Goal: Transaction & Acquisition: Purchase product/service

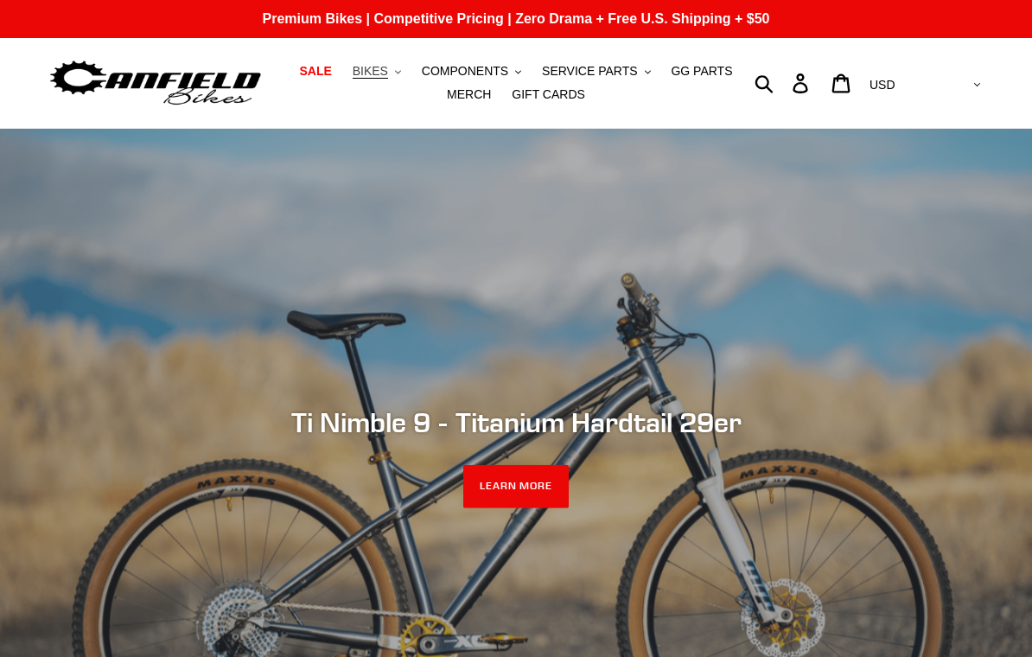
click at [383, 75] on span "BIKES" at bounding box center [370, 71] width 35 height 15
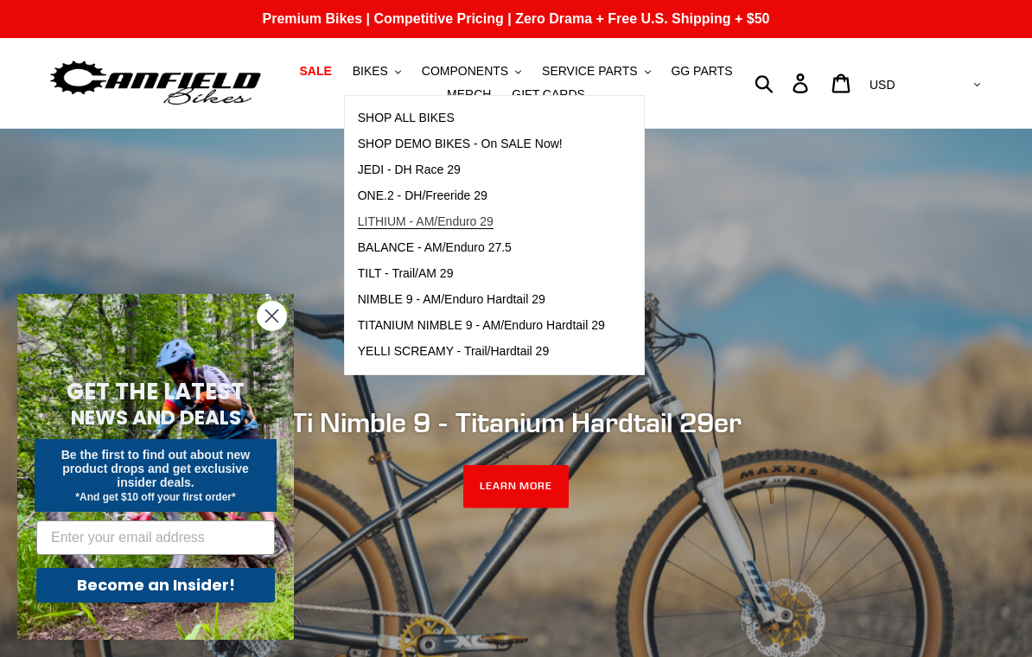
click at [381, 224] on span "LITHIUM - AM/Enduro 29" at bounding box center [426, 221] width 136 height 15
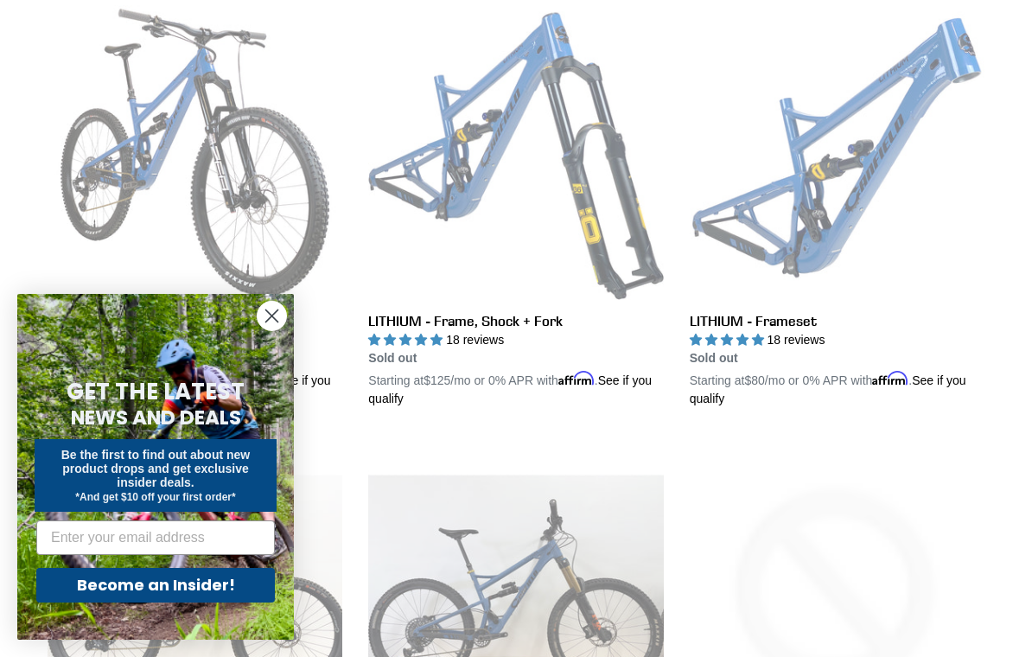
scroll to position [520, 0]
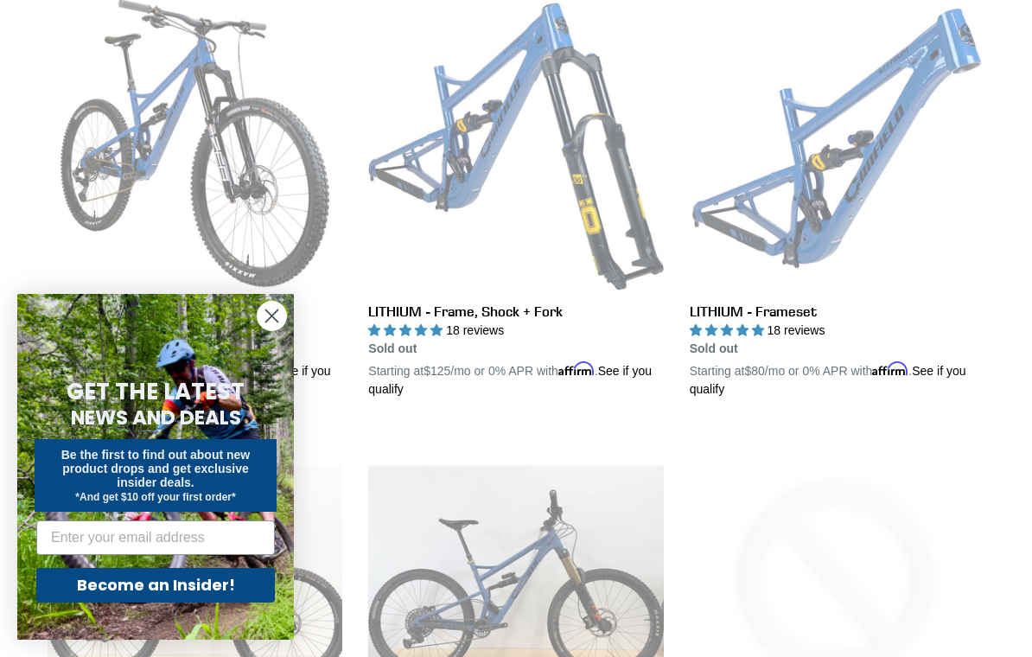
click at [269, 330] on circle "Close dialog" at bounding box center [272, 316] width 29 height 29
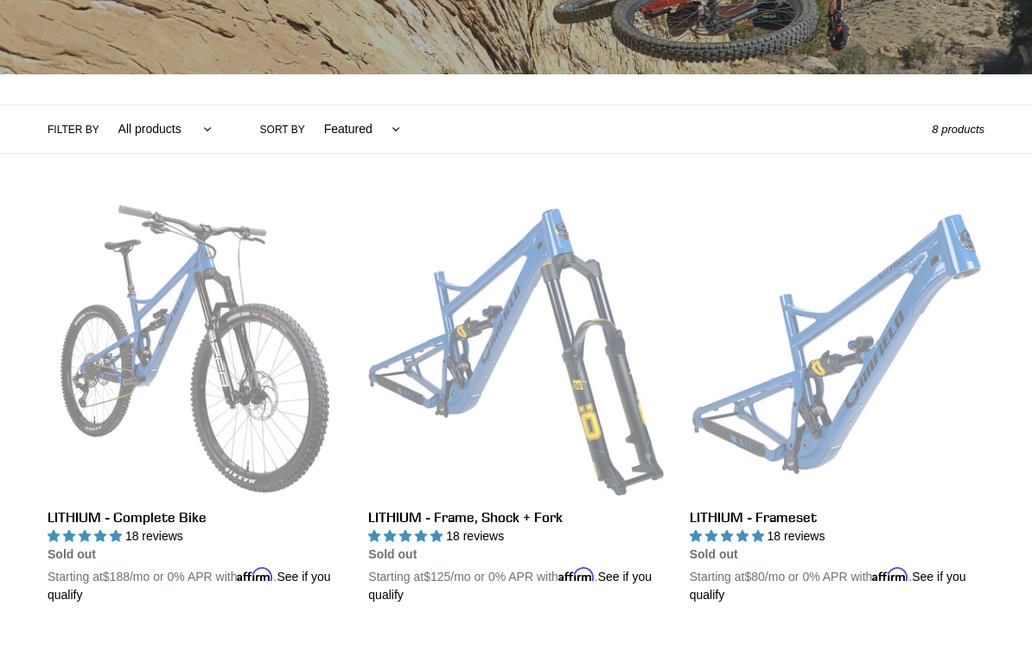
scroll to position [257, 0]
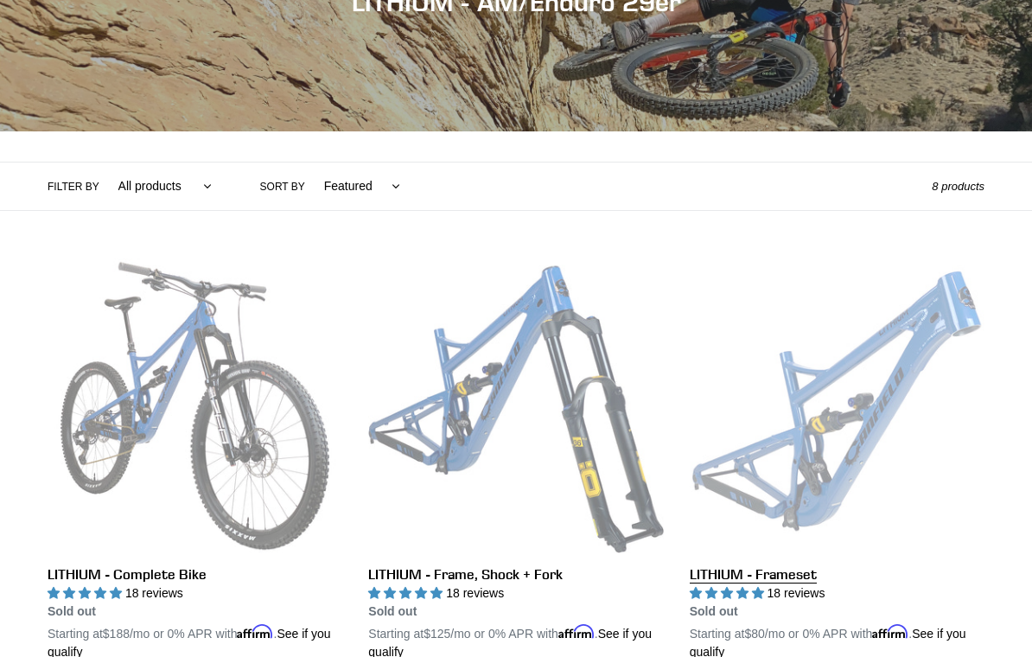
click at [880, 423] on link "LITHIUM - Frameset" at bounding box center [837, 460] width 295 height 403
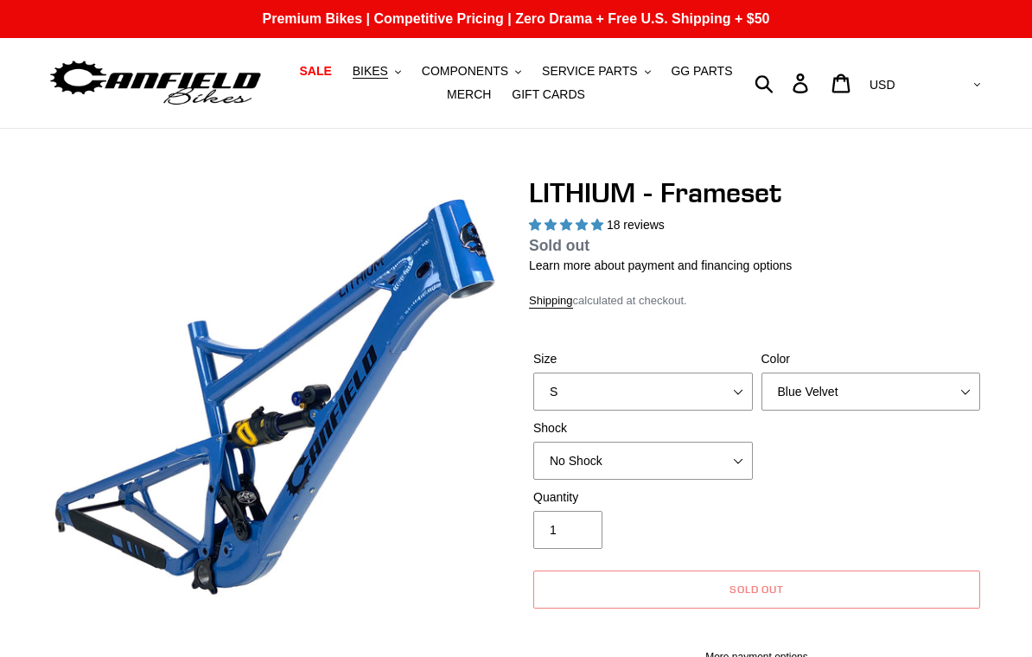
select select "highest-rating"
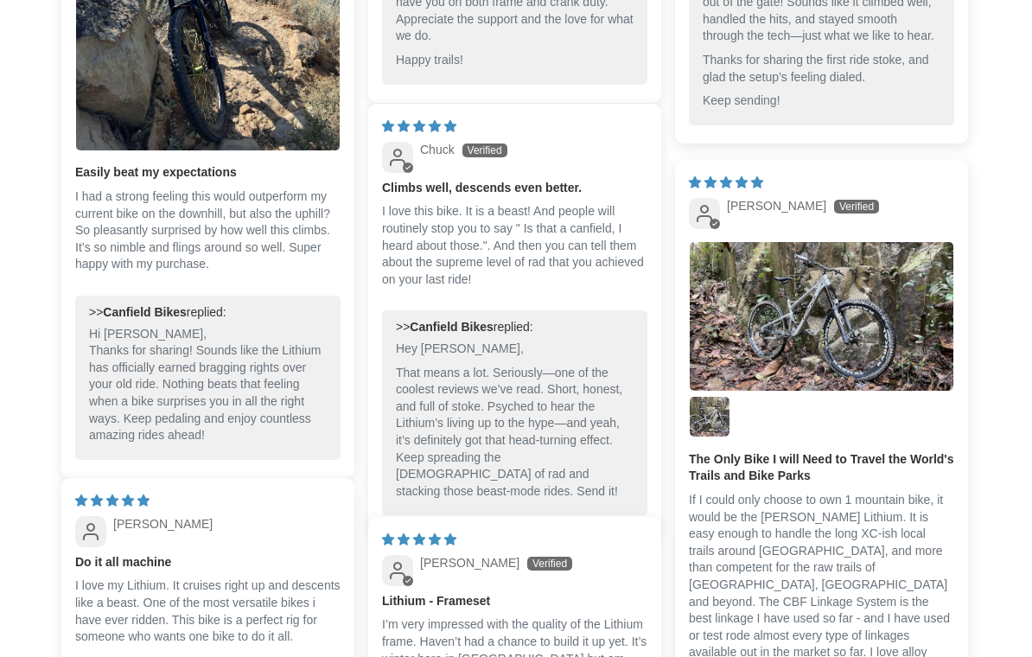
scroll to position [4519, 0]
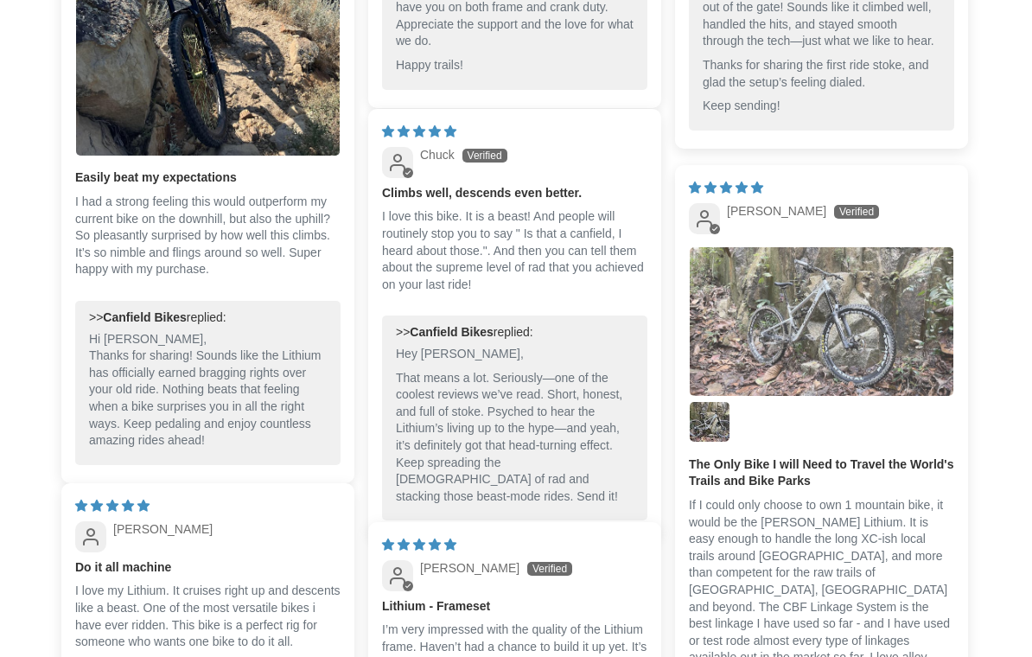
click at [838, 340] on img "Link to user picture 1" at bounding box center [822, 321] width 264 height 149
